Goal: Register for event/course

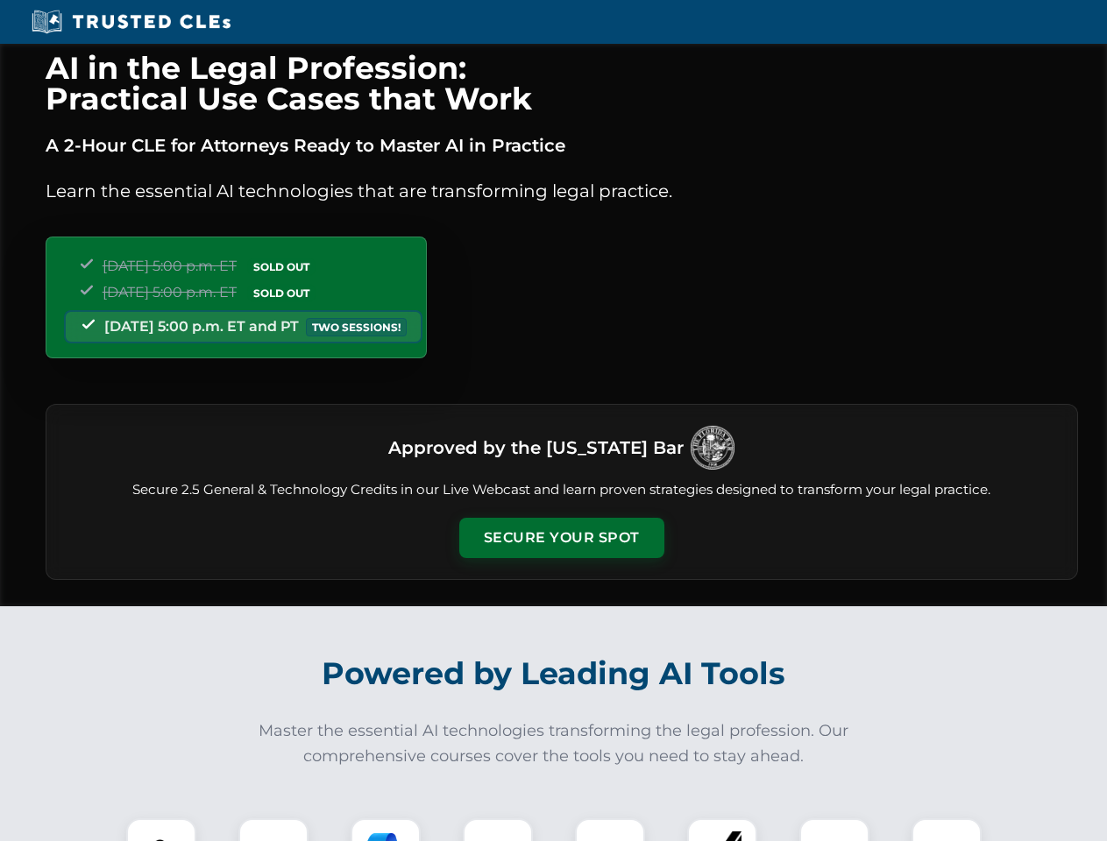
click at [561, 538] on button "Secure Your Spot" at bounding box center [561, 538] width 205 height 40
click at [161, 830] on img at bounding box center [161, 853] width 51 height 51
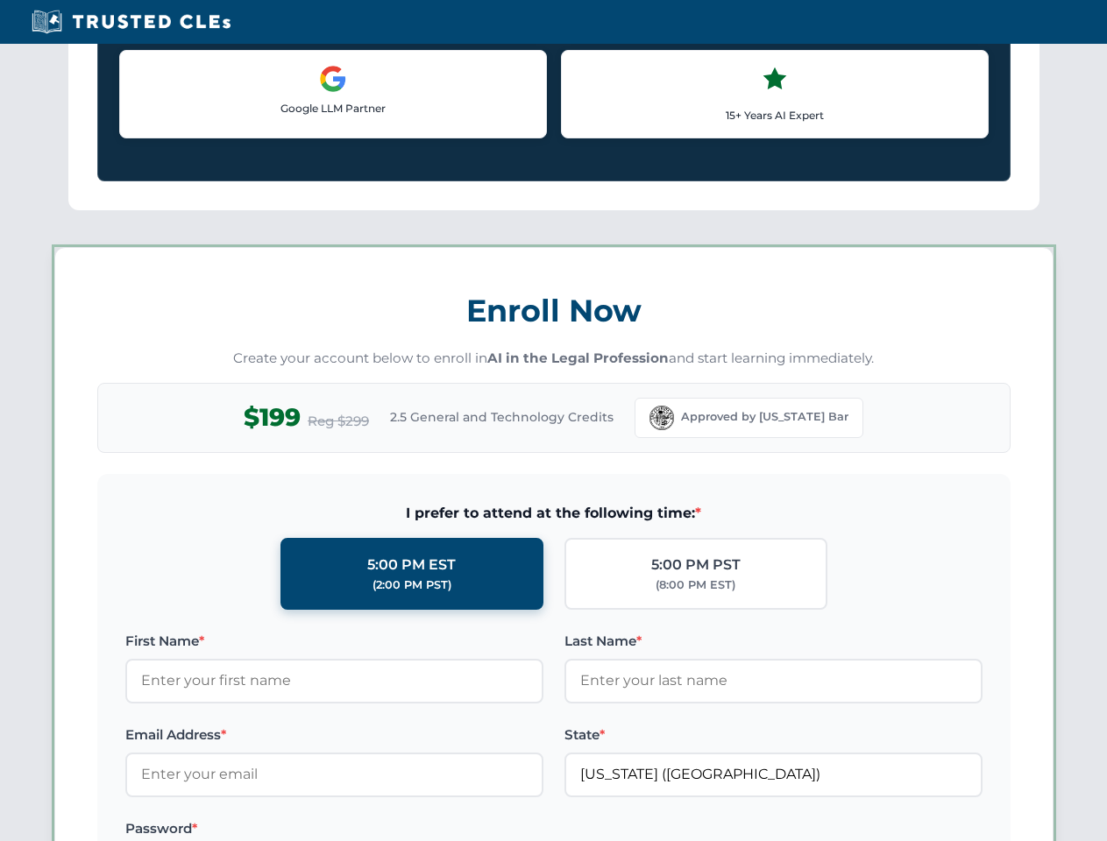
click at [385, 830] on label "Password *" at bounding box center [334, 828] width 418 height 21
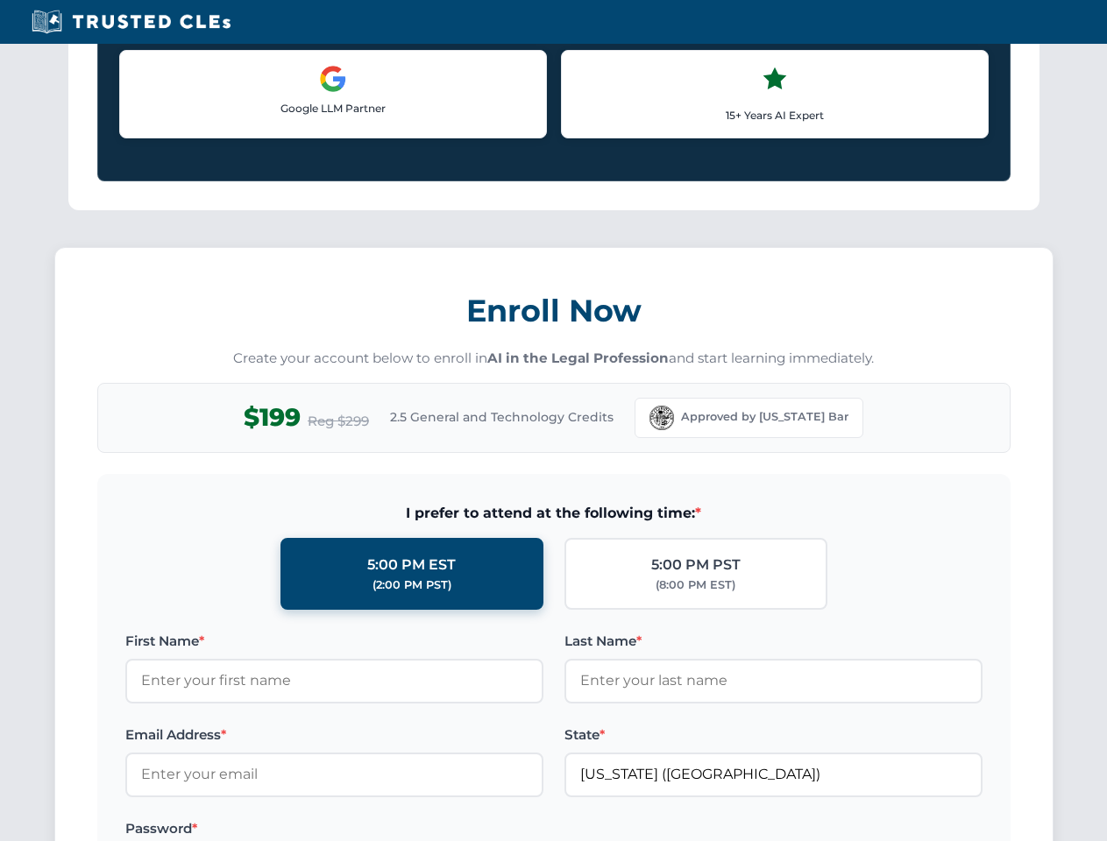
scroll to position [1720, 0]
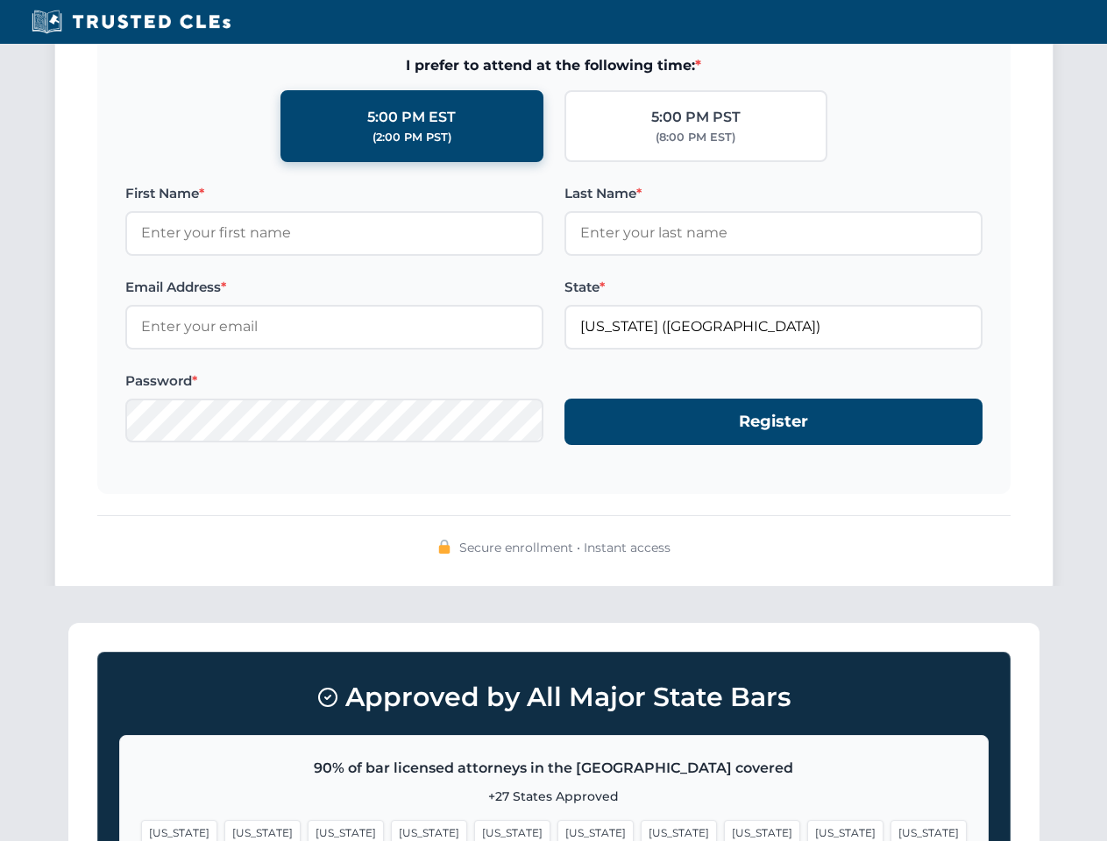
click at [807, 830] on span "[US_STATE]" at bounding box center [845, 832] width 76 height 25
